Goal: Task Accomplishment & Management: Use online tool/utility

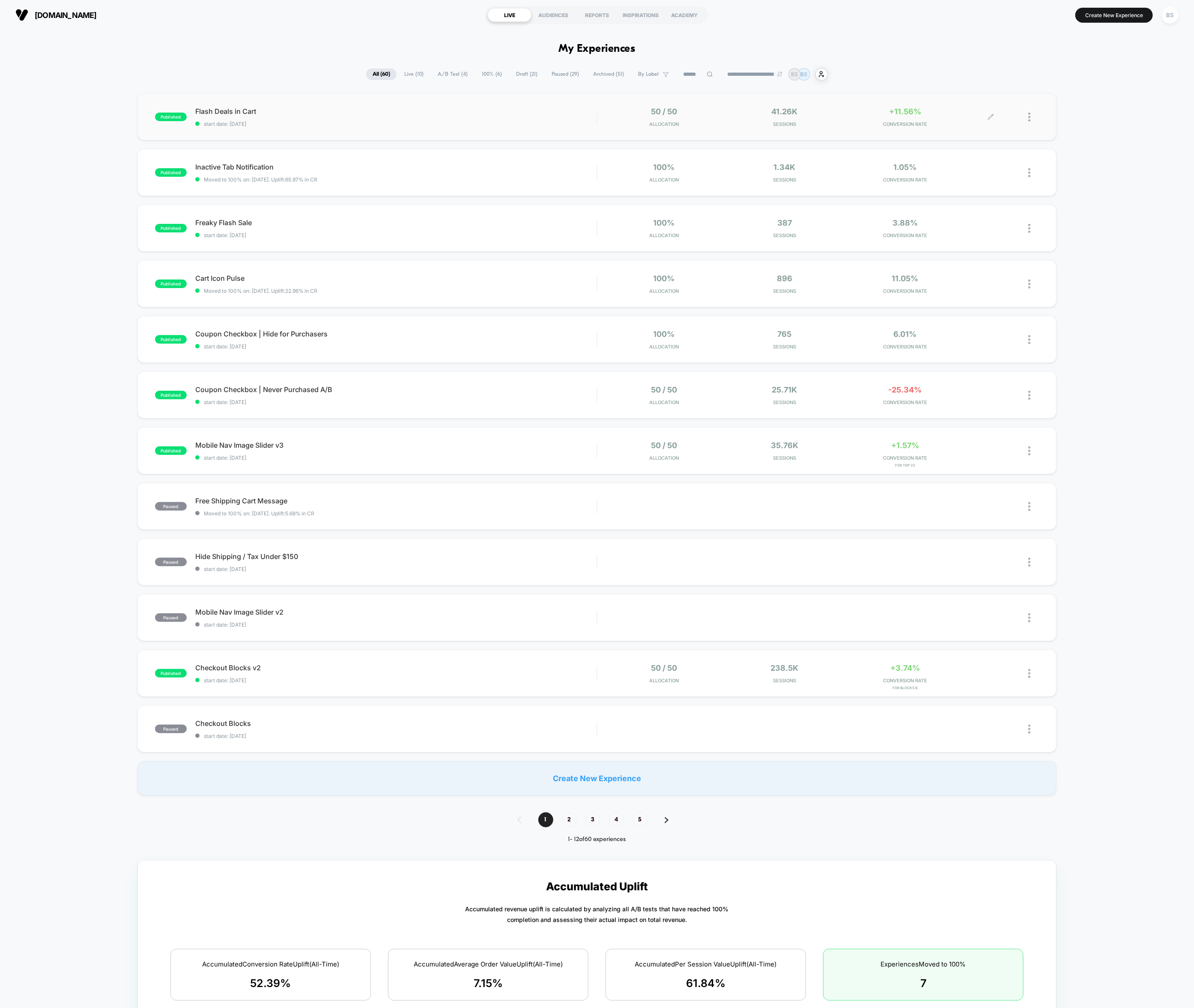
click at [1027, 113] on div at bounding box center [1015, 117] width 48 height 20
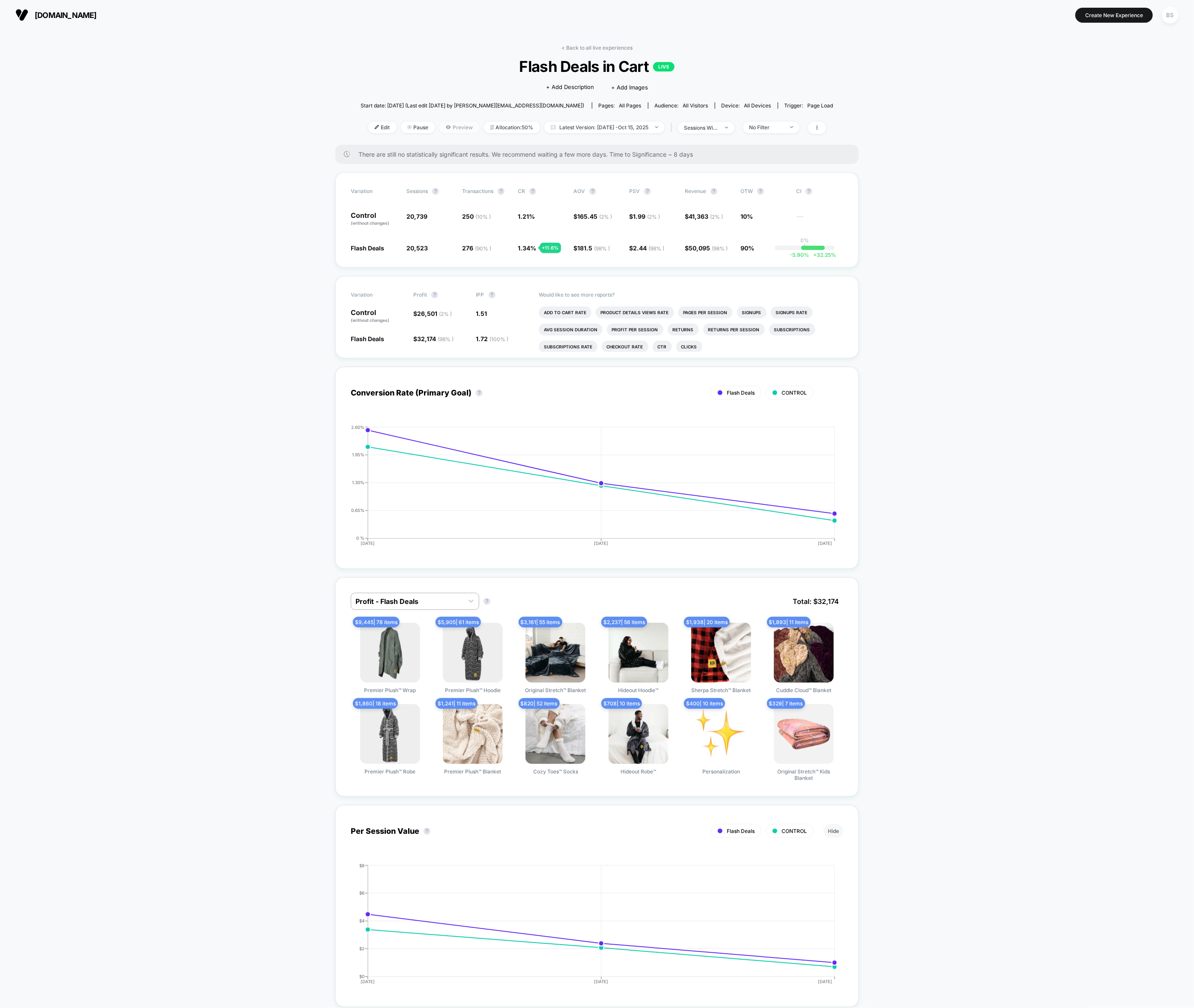
click at [449, 129] on span "Preview" at bounding box center [459, 127] width 40 height 11
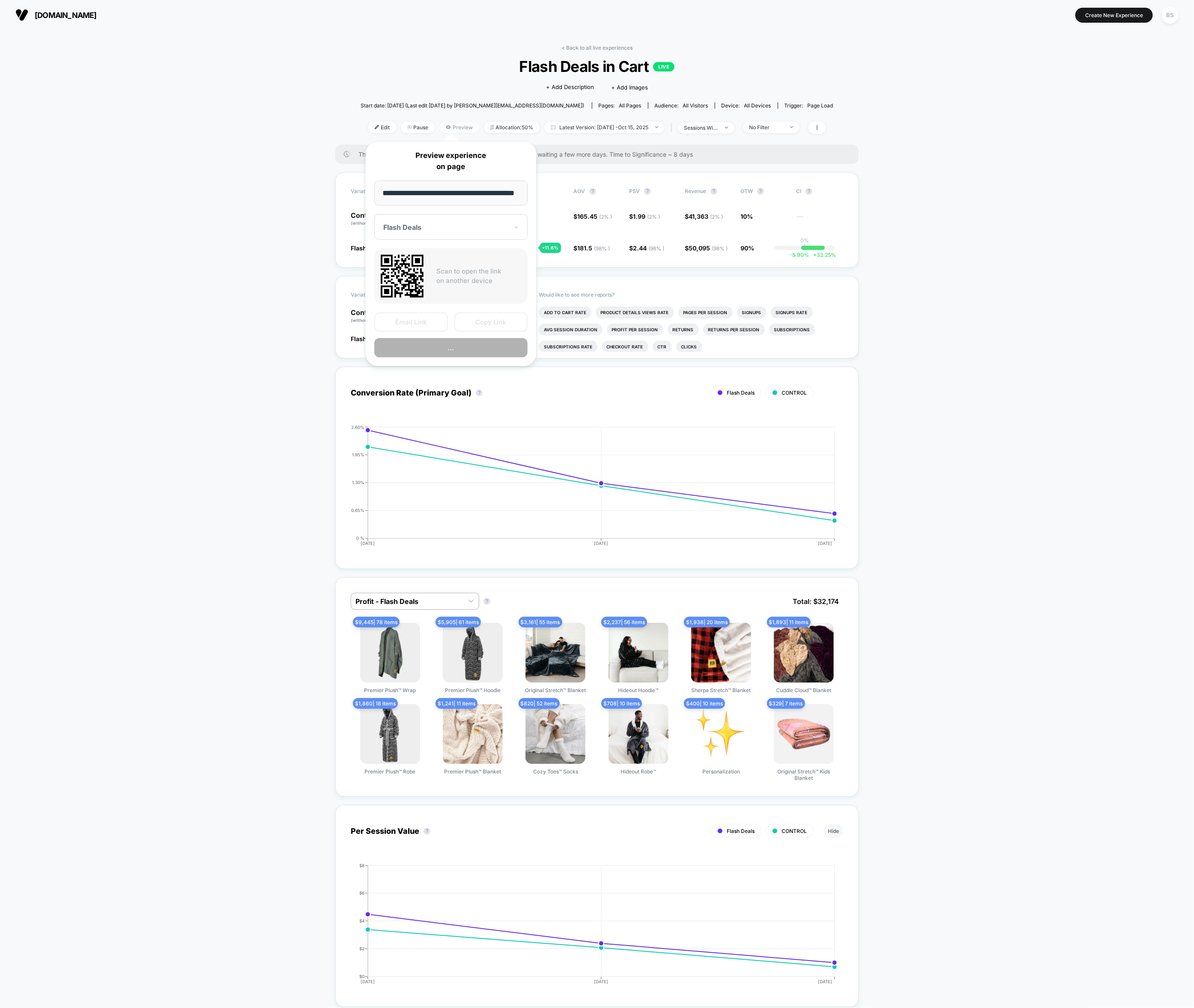
scroll to position [0, 12]
click at [468, 320] on button "Copy Link" at bounding box center [491, 322] width 73 height 19
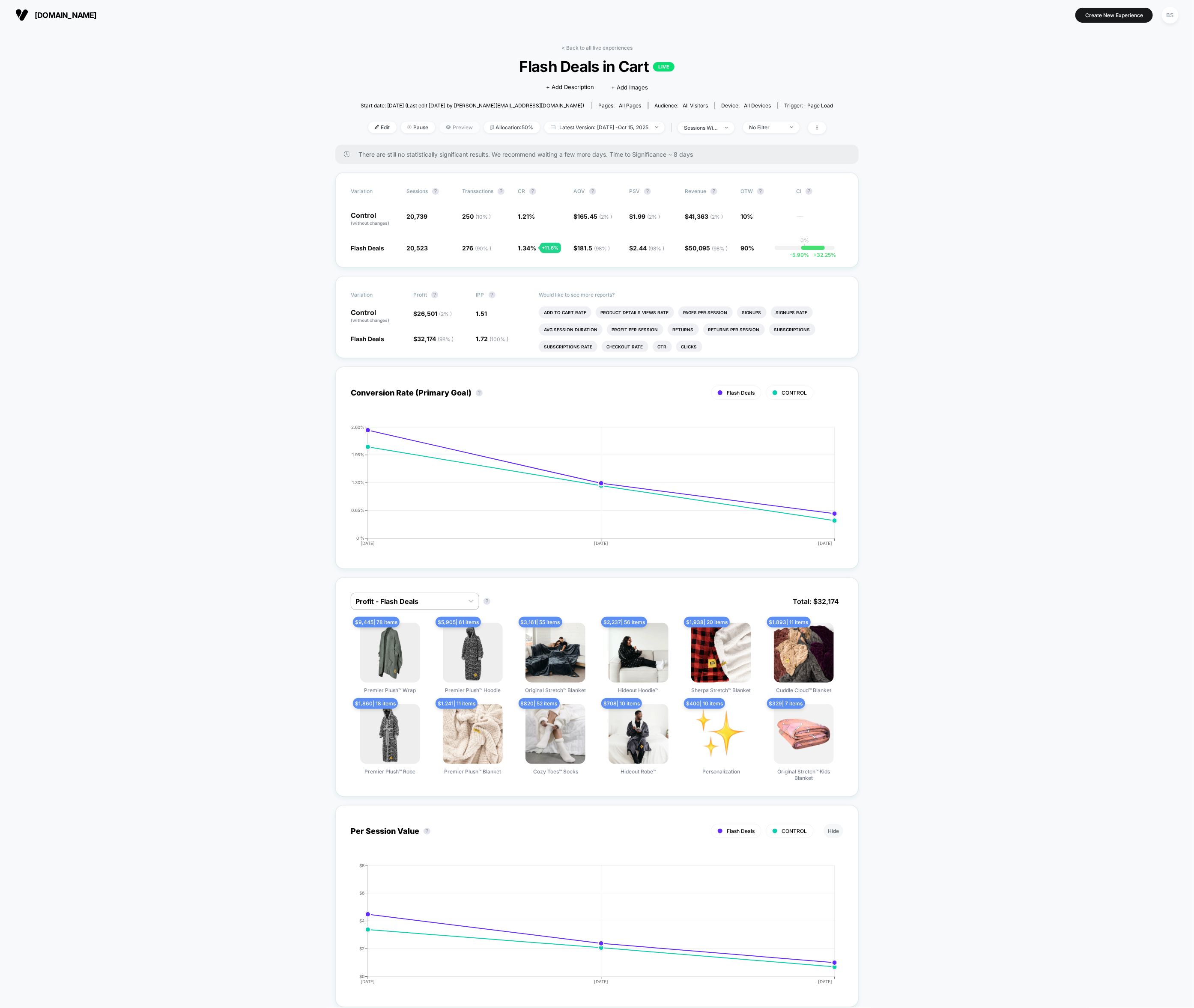
click at [462, 127] on span "Preview" at bounding box center [459, 127] width 40 height 11
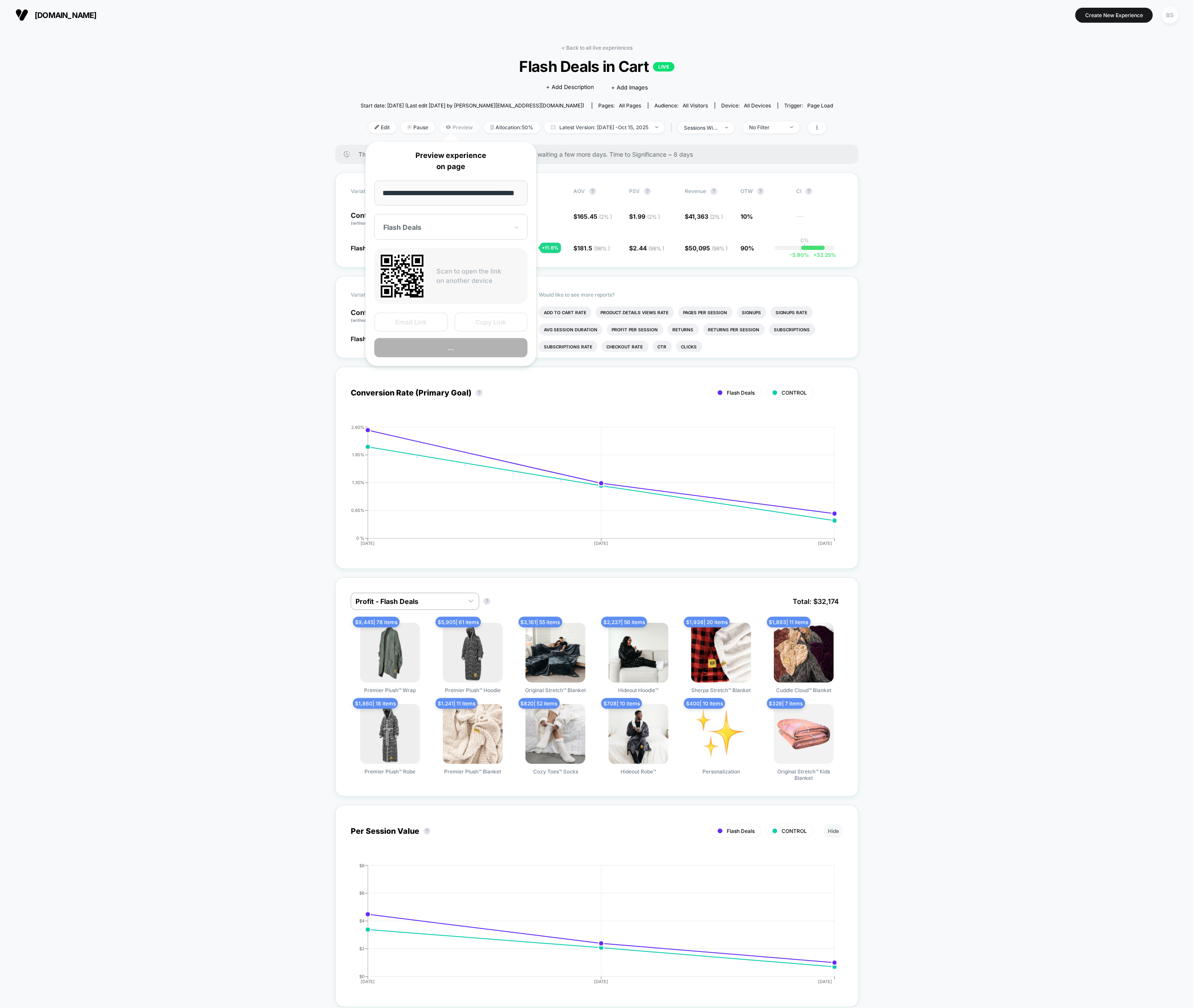
scroll to position [0, 12]
click at [475, 323] on button "Copy Link" at bounding box center [491, 322] width 73 height 19
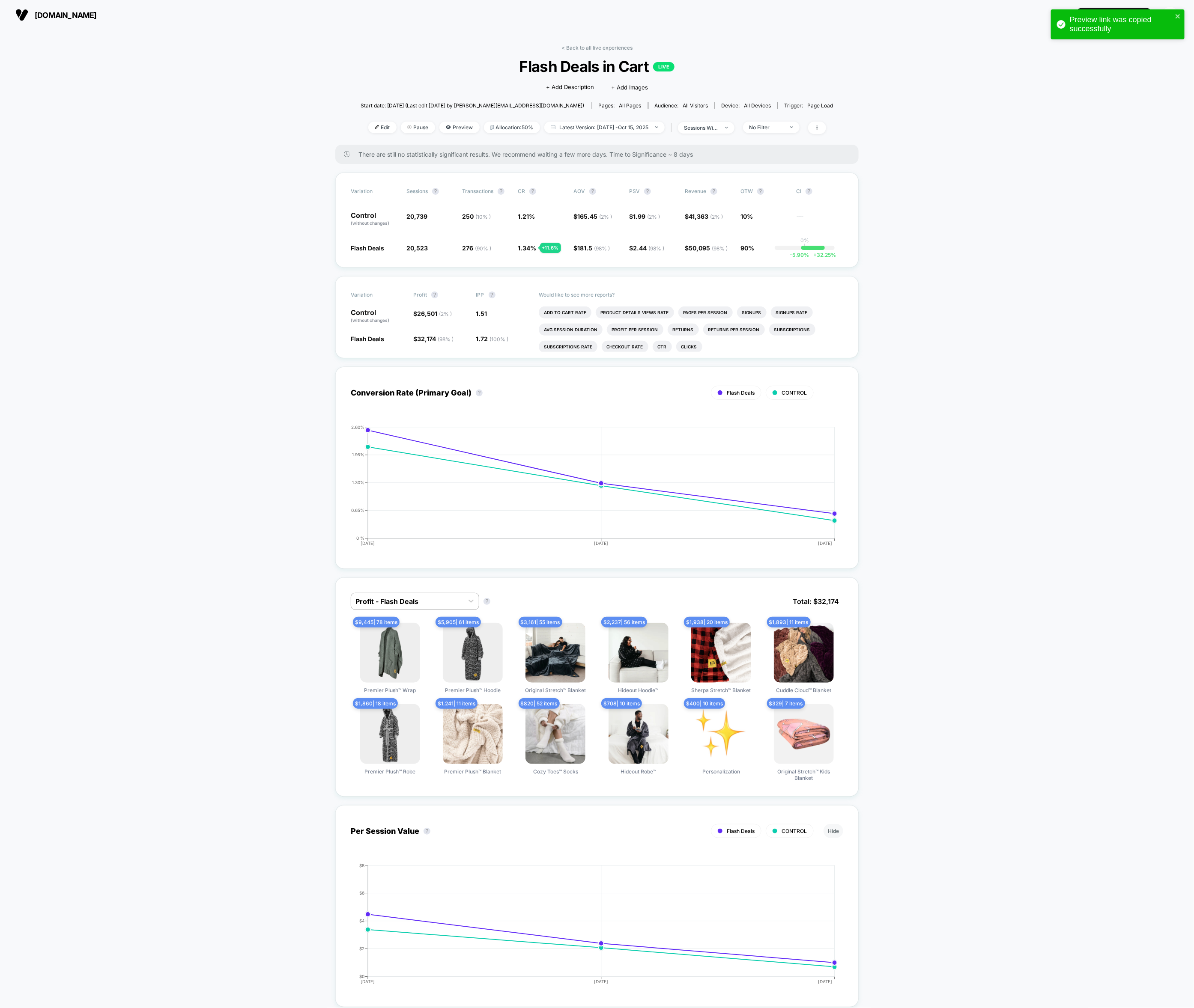
click at [583, 53] on div "< Back to all live experiences Flash Deals in Cart LIVE Click to edit experienc…" at bounding box center [597, 94] width 473 height 100
click at [578, 50] on link "< Back to all live experiences" at bounding box center [597, 47] width 71 height 6
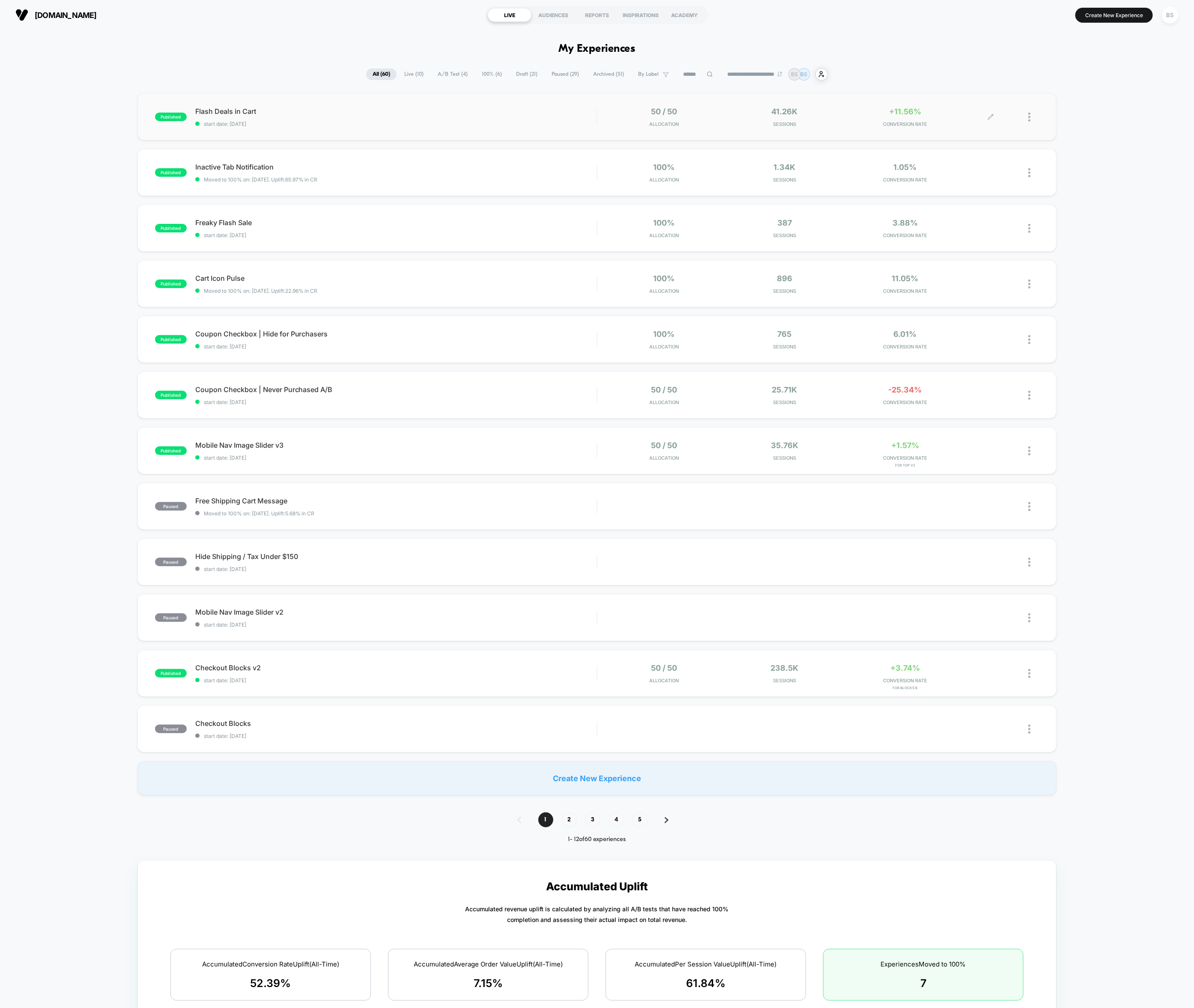
click at [746, 126] on span "Sessions" at bounding box center [784, 124] width 116 height 6
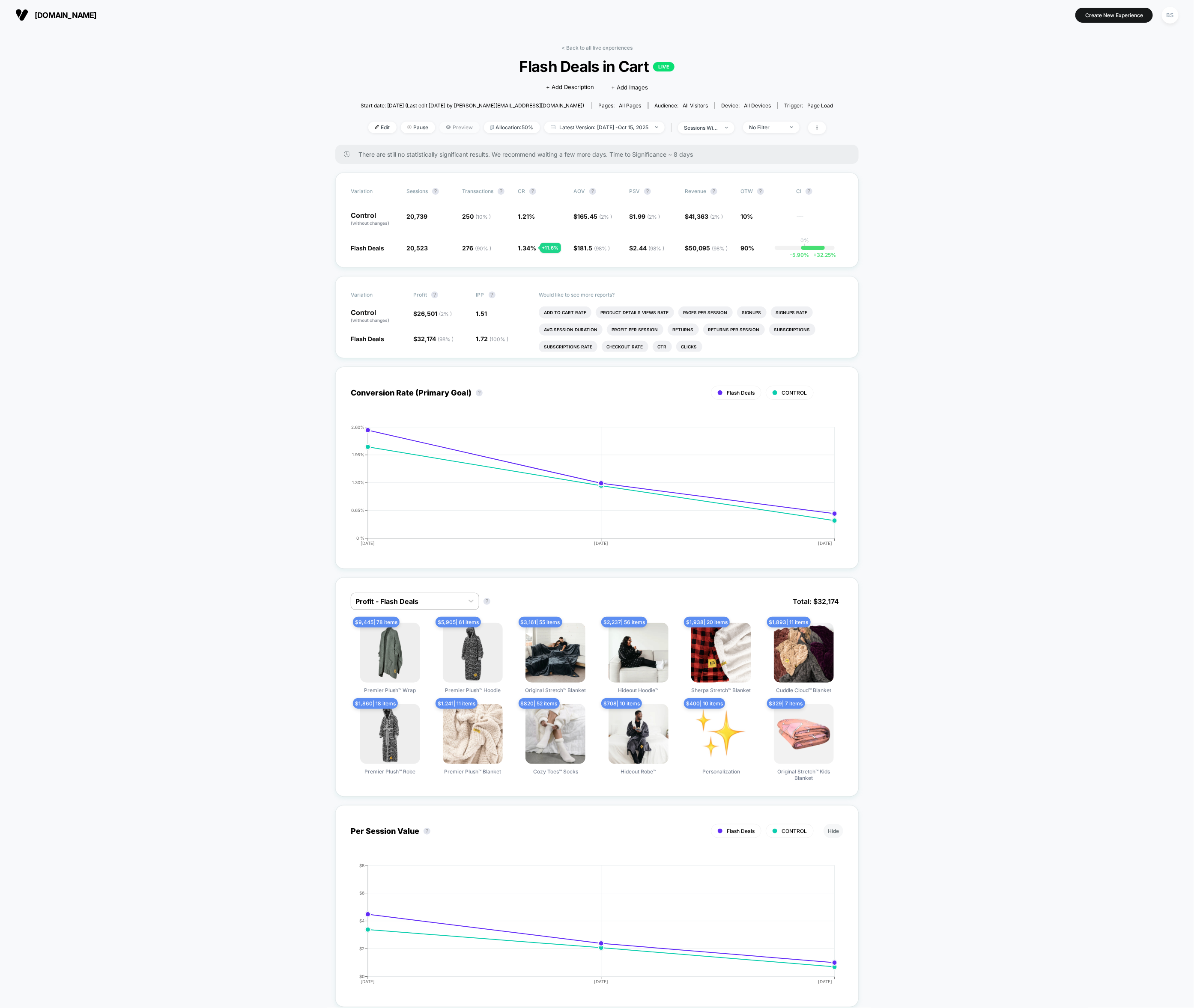
click at [449, 125] on span "Preview" at bounding box center [459, 127] width 40 height 11
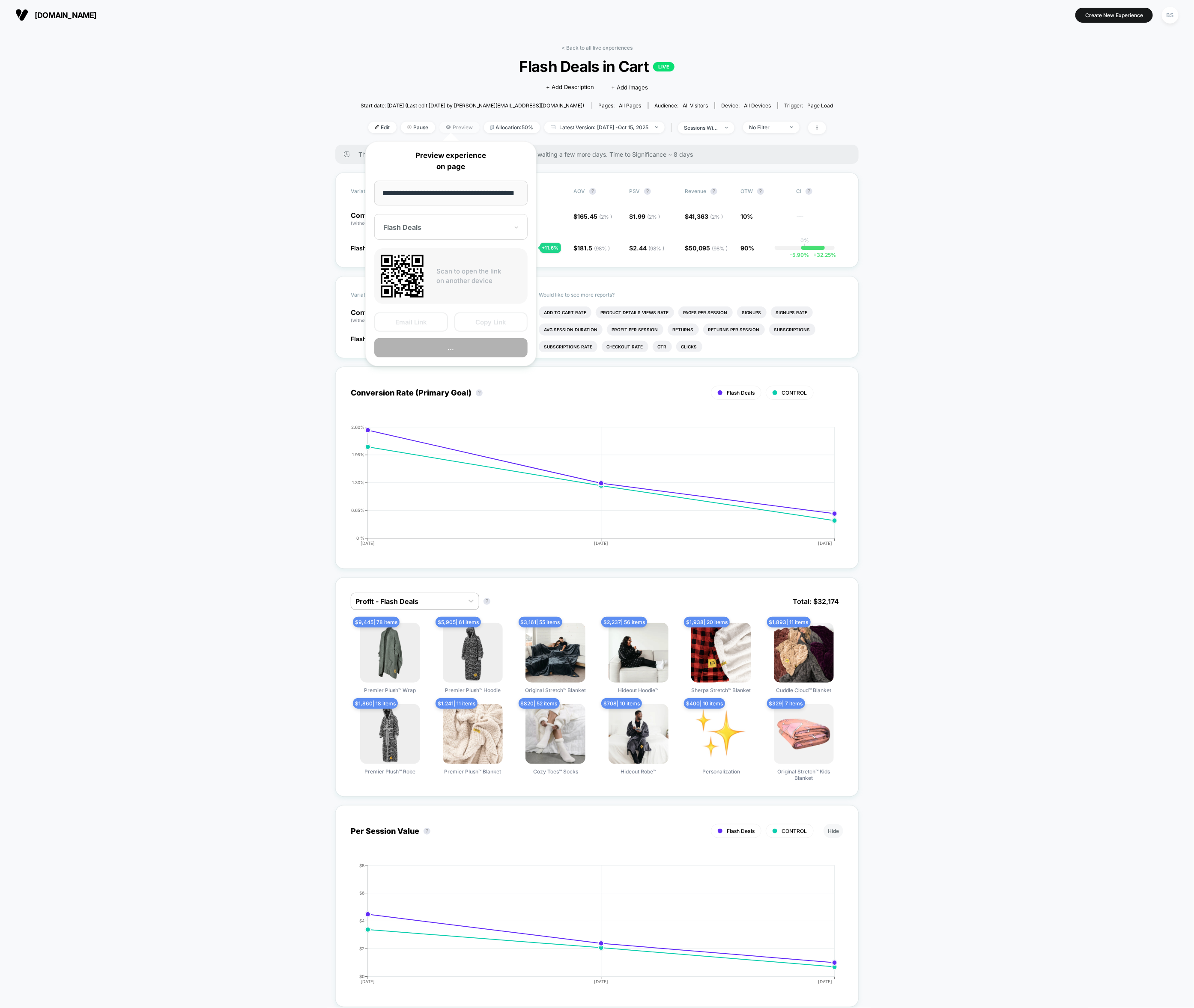
scroll to position [0, 12]
click at [467, 194] on input "**********" at bounding box center [451, 193] width 154 height 25
click at [498, 323] on button "Copy Link" at bounding box center [491, 322] width 73 height 19
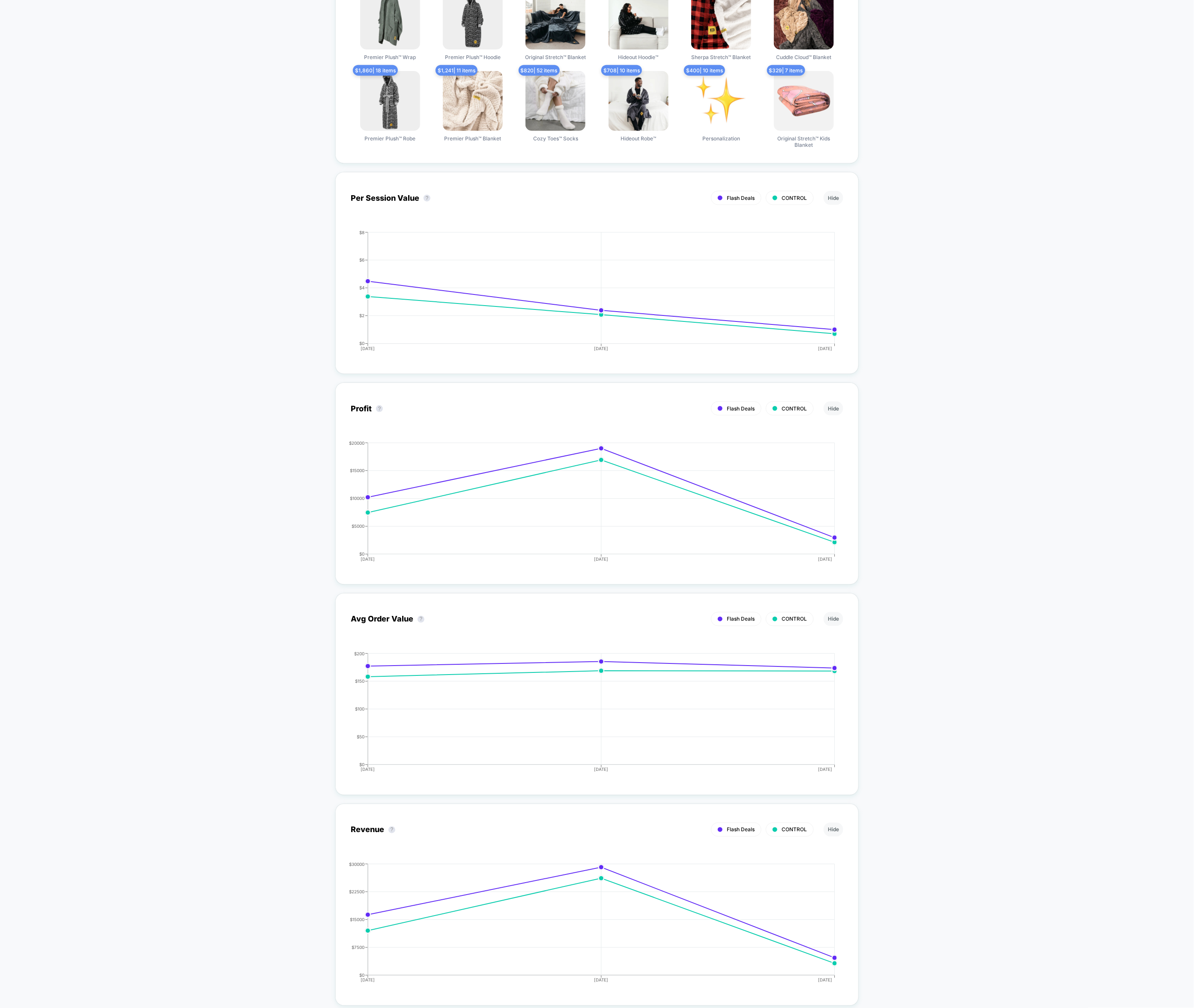
scroll to position [0, 0]
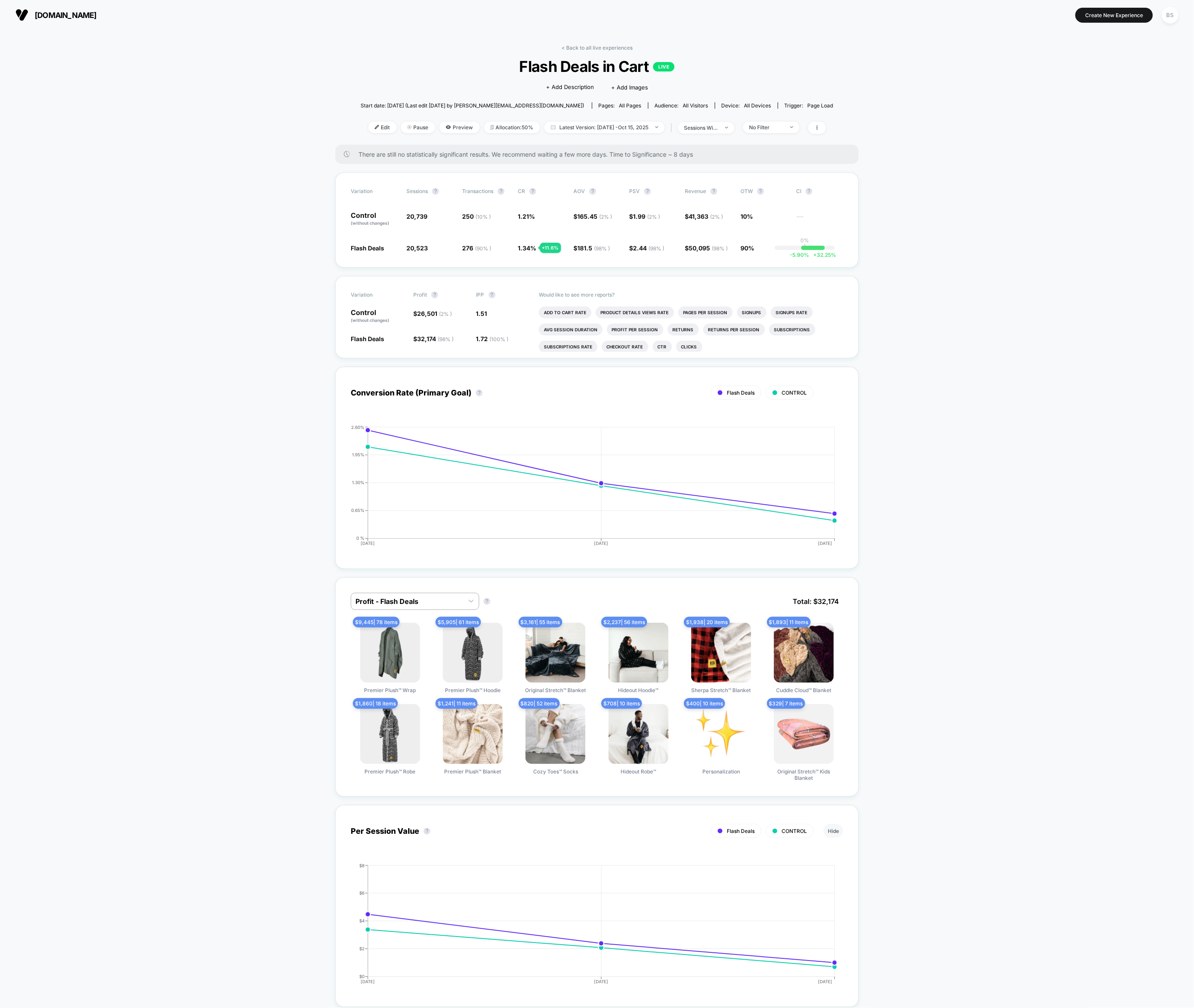
click at [587, 47] on link "< Back to all live experiences" at bounding box center [597, 47] width 71 height 6
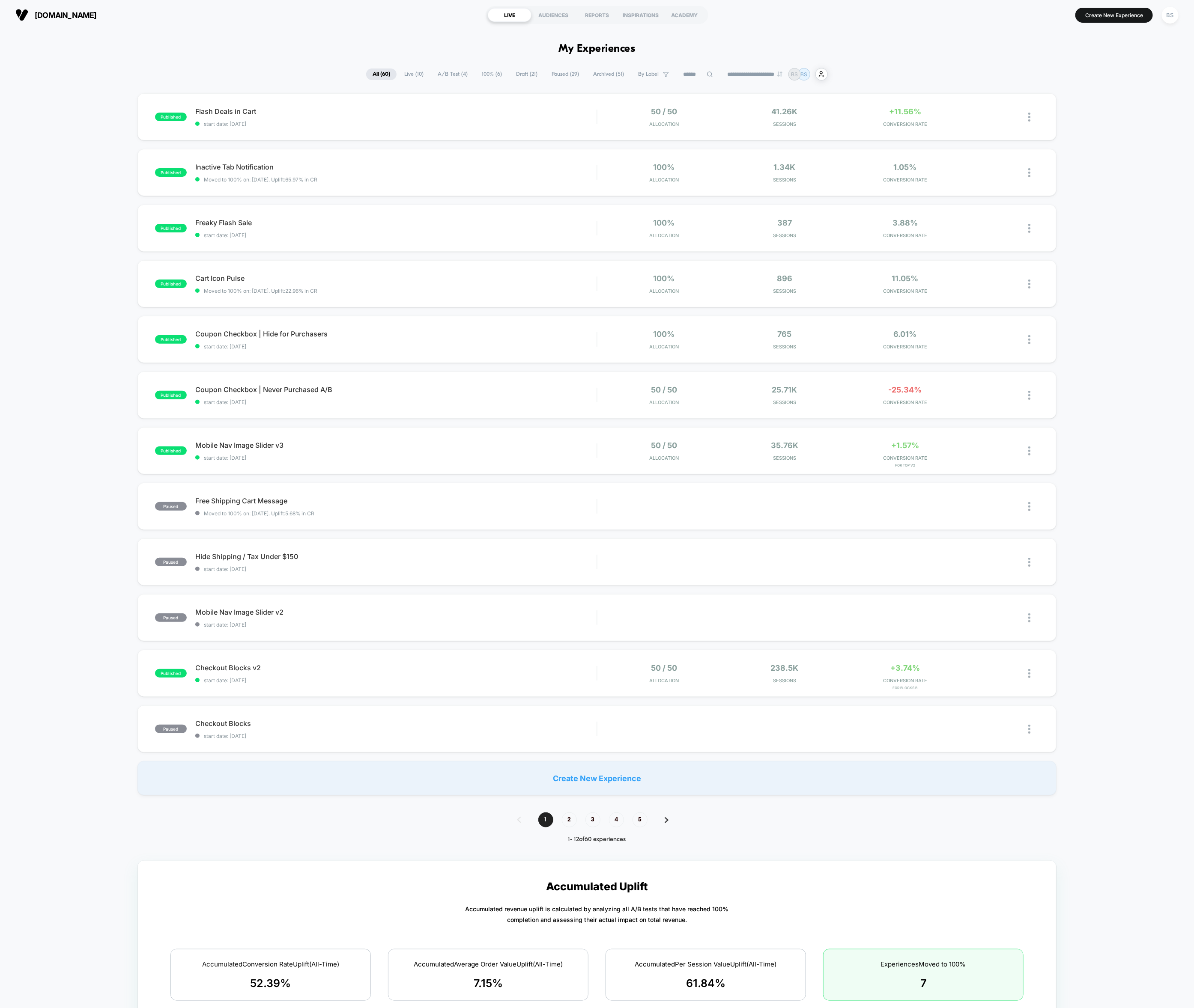
click at [446, 73] on span "A/B Test ( 4 )" at bounding box center [453, 74] width 43 height 11
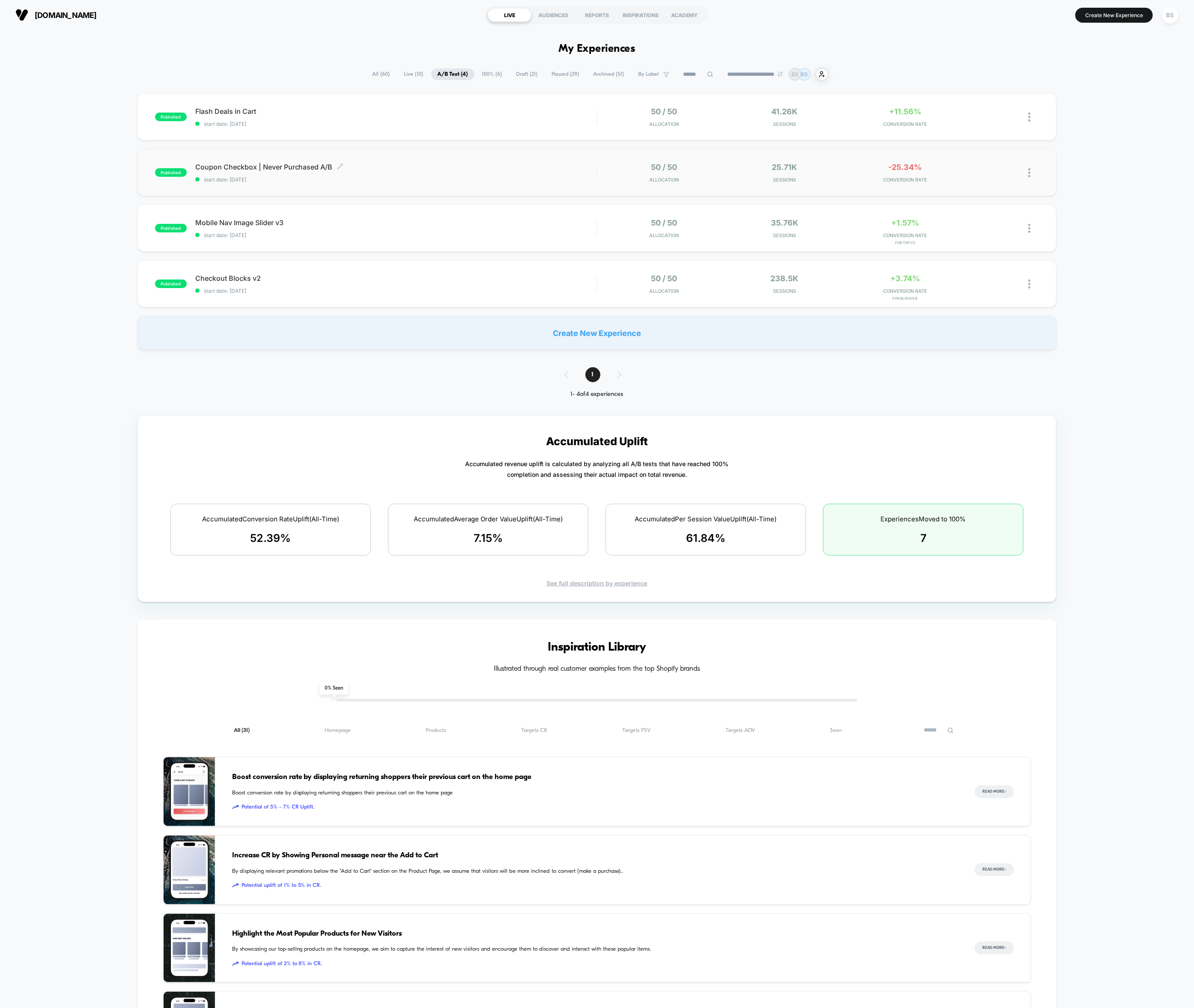
click at [434, 168] on span "Coupon Checkbox | Never Purchased A/B Click to edit experience details" at bounding box center [396, 167] width 402 height 9
